Goal: Check status: Check status

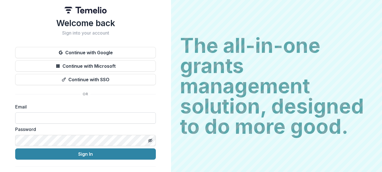
click at [91, 118] on input at bounding box center [85, 117] width 141 height 11
type input "**********"
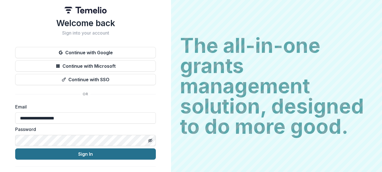
click at [91, 154] on button "Sign In" at bounding box center [85, 153] width 141 height 11
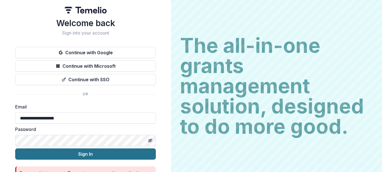
click at [91, 154] on button "Sign In" at bounding box center [85, 153] width 141 height 11
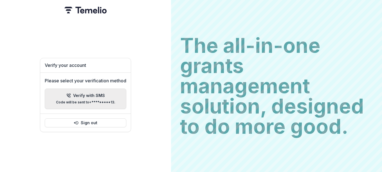
click at [100, 96] on div "Verify with SMS Code will be sent to +*********13 ." at bounding box center [85, 98] width 59 height 11
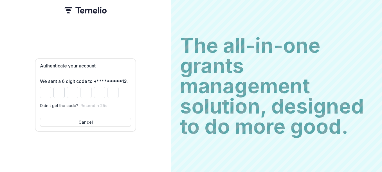
type input "*"
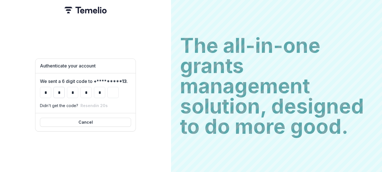
type input "*"
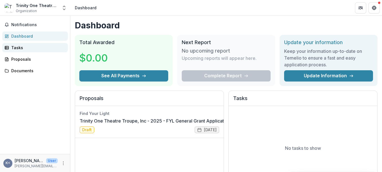
click at [24, 47] on div "Tasks" at bounding box center [37, 48] width 52 height 6
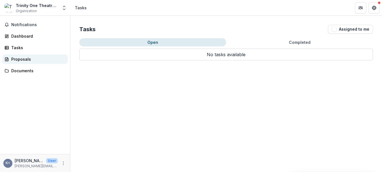
click at [22, 58] on div "Proposals" at bounding box center [37, 59] width 52 height 6
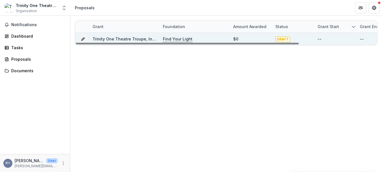
click at [279, 39] on span "DRAFT" at bounding box center [282, 40] width 15 height 6
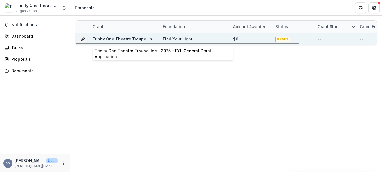
click at [125, 40] on link "Trinity One Theatre Troupe, Inc - 2025 - FYL General Grant Application" at bounding box center [163, 39] width 140 height 5
